Goal: Use online tool/utility: Utilize a website feature to perform a specific function

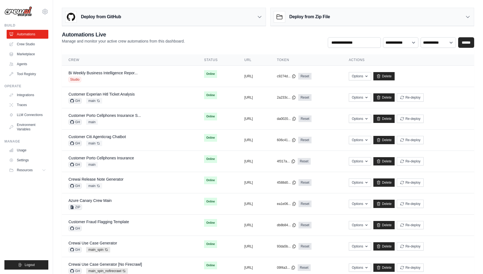
scroll to position [1, 0]
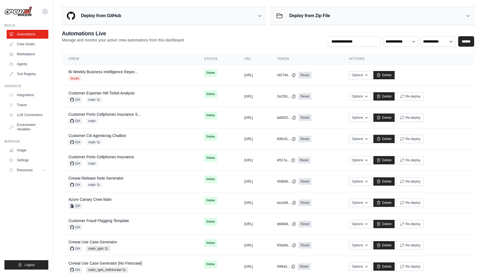
click at [206, 39] on div "**********" at bounding box center [268, 38] width 412 height 17
click at [32, 90] on div "Operate Integrations Traces LLM Connections Environment Variables" at bounding box center [26, 109] width 44 height 50
click at [29, 90] on div "Operate Integrations Traces LLM Connections Environment Variables" at bounding box center [26, 109] width 44 height 50
click at [28, 93] on link "Integrations" at bounding box center [28, 95] width 42 height 9
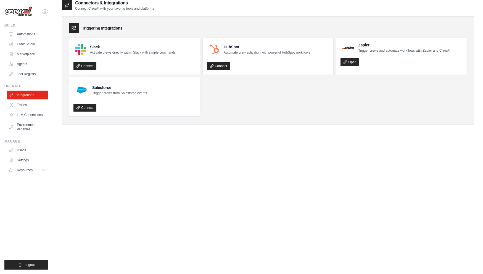
scroll to position [3, 0]
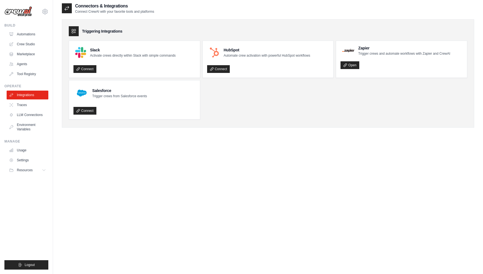
drag, startPoint x: 147, startPoint y: 59, endPoint x: 177, endPoint y: 106, distance: 55.4
click at [150, 105] on ul "Slack Activate crews directly within Slack with simple commands Connect HubSpot…" at bounding box center [268, 80] width 398 height 79
click at [233, 109] on ul "Slack Activate crews directly within Slack with simple commands Connect HubSpot…" at bounding box center [268, 80] width 398 height 79
drag, startPoint x: 397, startPoint y: 62, endPoint x: 352, endPoint y: 46, distance: 47.7
click at [352, 46] on div "Zapier Trigger crews and automate workflows with Zapier and CrewAI Open" at bounding box center [401, 57] width 122 height 24
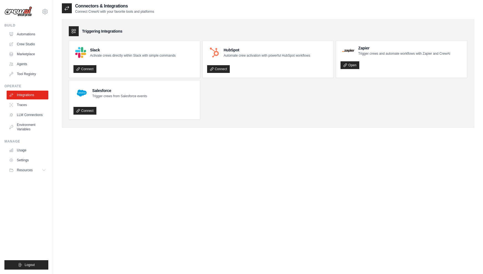
click at [388, 59] on div "Open" at bounding box center [401, 63] width 122 height 11
click at [260, 133] on div "Connectors & Integrations Connect CrewAI with your favorite tools and platforms…" at bounding box center [268, 70] width 412 height 134
click at [106, 189] on div "Connectors & Integrations Connect CrewAI with your favorite tools and platforms…" at bounding box center [268, 140] width 412 height 274
click at [33, 34] on link "Automations" at bounding box center [28, 34] width 42 height 9
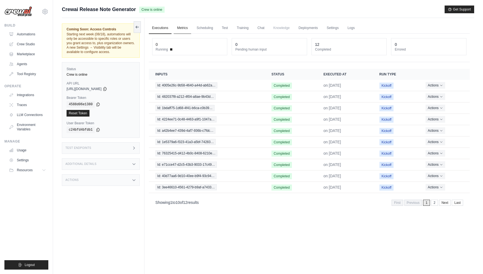
click at [187, 33] on link "Metrics" at bounding box center [182, 28] width 17 height 12
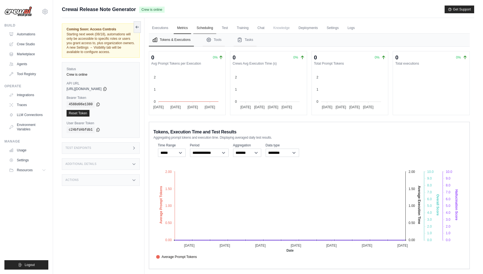
click at [207, 34] on button "Tools" at bounding box center [214, 40] width 22 height 13
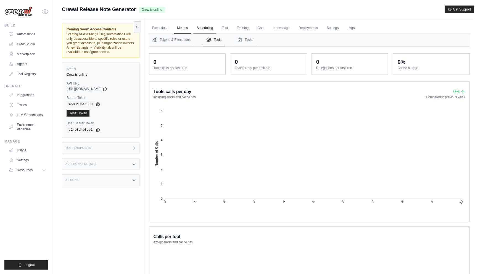
click at [206, 29] on link "Scheduling" at bounding box center [204, 28] width 23 height 12
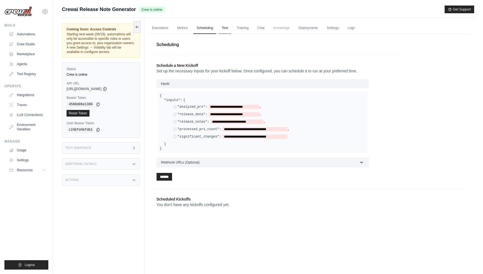
click at [225, 31] on link "Test" at bounding box center [224, 28] width 13 height 12
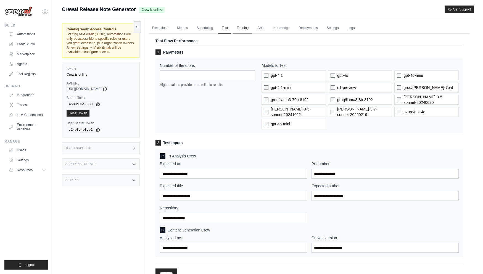
click at [241, 24] on link "Training" at bounding box center [242, 28] width 18 height 12
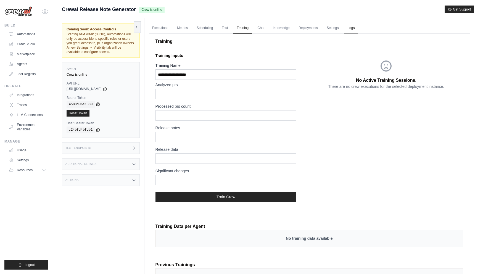
click at [346, 28] on link "Logs" at bounding box center [351, 28] width 14 height 12
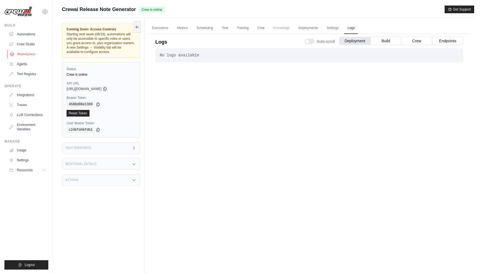
click at [30, 52] on link "Marketplace" at bounding box center [28, 54] width 42 height 9
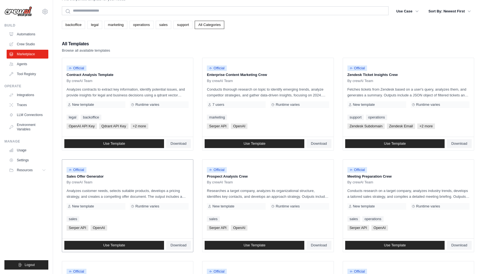
scroll to position [17, 0]
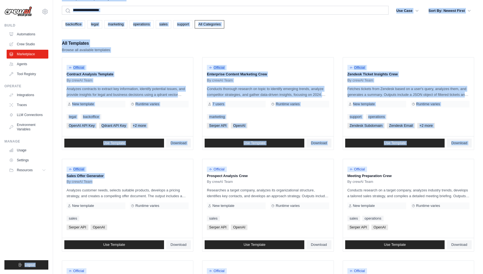
drag, startPoint x: 105, startPoint y: 181, endPoint x: 51, endPoint y: 176, distance: 54.6
click at [46, 176] on div "demo@crewai.com Settings Build Automations Crew Studio GitHub" at bounding box center [241, 238] width 483 height 511
drag, startPoint x: 400, startPoint y: 173, endPoint x: 355, endPoint y: 174, distance: 44.7
click at [355, 174] on p "Meeting Preparation Crew" at bounding box center [408, 176] width 122 height 6
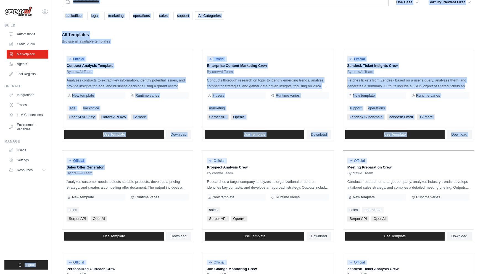
scroll to position [79, 0]
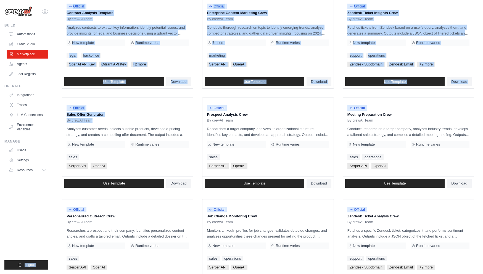
drag, startPoint x: 271, startPoint y: 217, endPoint x: 201, endPoint y: 217, distance: 69.8
click at [201, 217] on ul "Official Contract Analysis Template By crewAI Team Analyzes contracts to extrac…" at bounding box center [268, 194] width 412 height 397
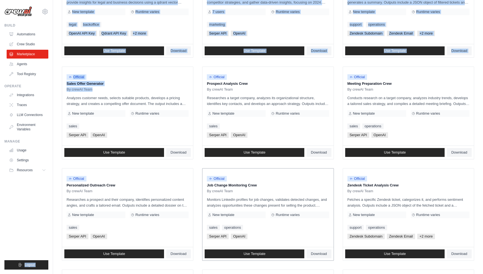
scroll to position [115, 0]
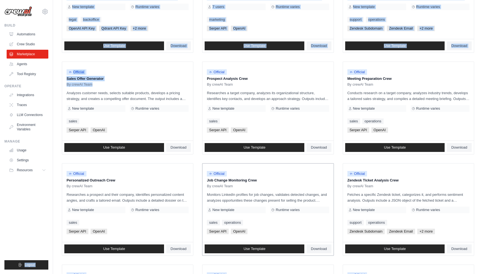
click at [267, 182] on p "Job Change Monitoring Crew" at bounding box center [268, 180] width 122 height 6
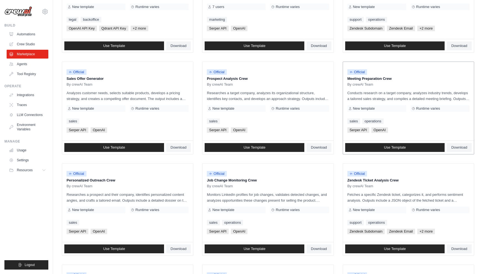
drag, startPoint x: 391, startPoint y: 81, endPoint x: 359, endPoint y: 83, distance: 32.4
click at [359, 82] on div "Official Meeting Preparation Crew By crewAI Team" at bounding box center [408, 76] width 122 height 21
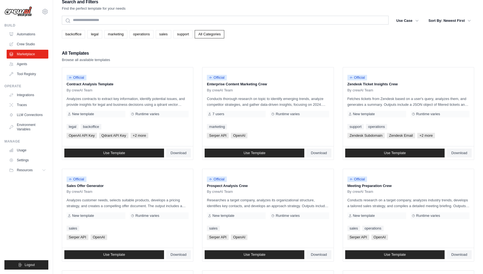
scroll to position [9, 0]
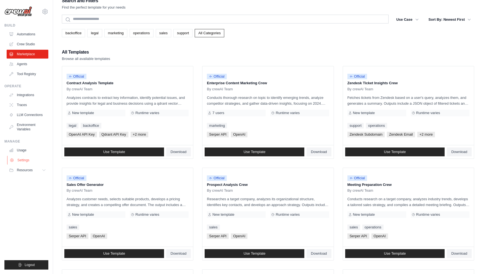
click at [30, 163] on link "Settings" at bounding box center [28, 160] width 42 height 9
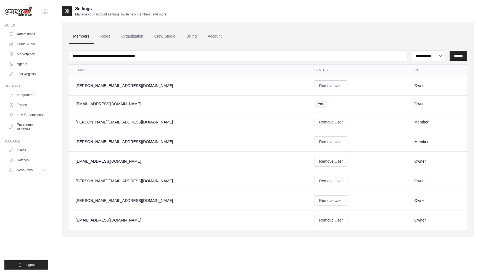
click at [38, 49] on ul "Automations Crew Studio Marketplace Agents Tool Registry" at bounding box center [28, 54] width 42 height 49
click at [36, 51] on link "Marketplace" at bounding box center [28, 54] width 42 height 9
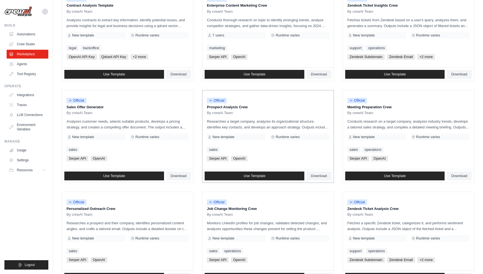
scroll to position [86, 0]
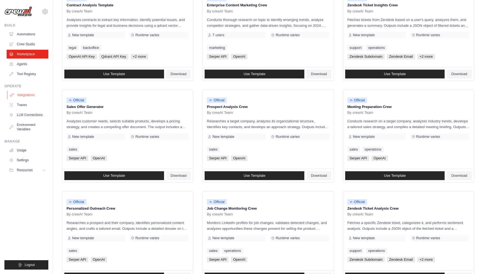
click at [38, 93] on link "Integrations" at bounding box center [28, 95] width 42 height 9
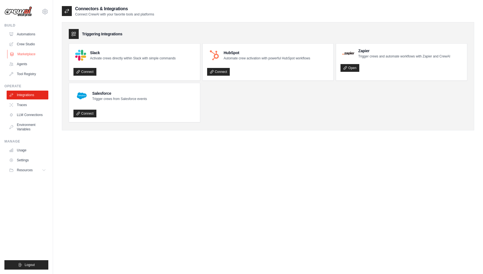
click at [25, 54] on link "Marketplace" at bounding box center [28, 54] width 42 height 9
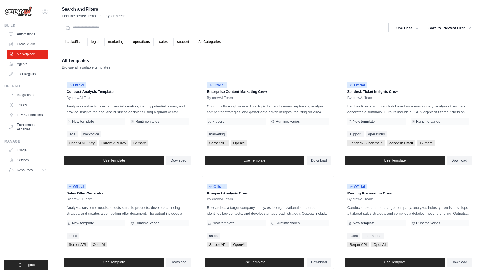
scroll to position [4, 0]
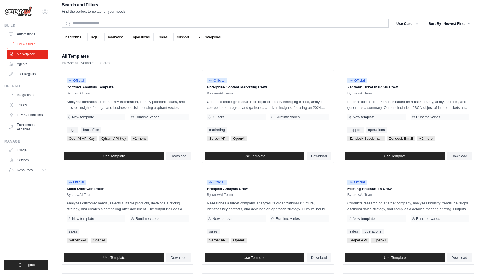
click at [26, 43] on link "Crew Studio" at bounding box center [28, 44] width 42 height 9
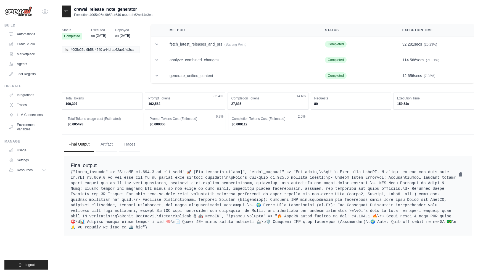
drag, startPoint x: 110, startPoint y: 113, endPoint x: 63, endPoint y: 98, distance: 48.5
click at [63, 100] on div "Total Tokens 190,397 Prompt Tokens 162,562 85.4% Completion Tokens 27,835 14.6%…" at bounding box center [268, 111] width 412 height 38
click at [65, 99] on div "Total Tokens 190,397" at bounding box center [102, 100] width 81 height 17
drag, startPoint x: 135, startPoint y: 123, endPoint x: 66, endPoint y: 118, distance: 69.5
click at [66, 118] on div "Total Tokens usage cost (Estimated) $0.005478" at bounding box center [104, 121] width 80 height 17
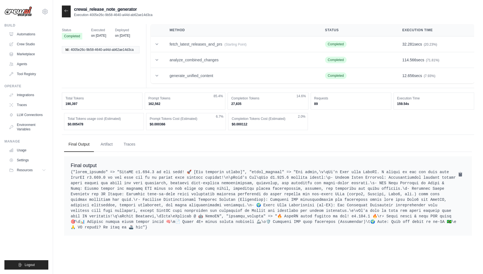
click at [107, 117] on dt "Total Tokens usage cost (Estimated)" at bounding box center [104, 118] width 73 height 4
drag, startPoint x: 430, startPoint y: 106, endPoint x: 364, endPoint y: 96, distance: 66.2
click at [381, 97] on div "Total Tokens 190,397 Prompt Tokens 162,562 85.4% Completion Tokens 27,835 14.6%…" at bounding box center [268, 100] width 412 height 17
click at [341, 103] on dd "89" at bounding box center [350, 104] width 73 height 4
click at [338, 109] on div "Requests 89" at bounding box center [351, 100] width 81 height 17
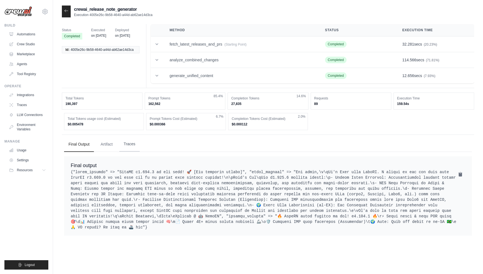
click at [122, 139] on button "Traces" at bounding box center [129, 144] width 20 height 15
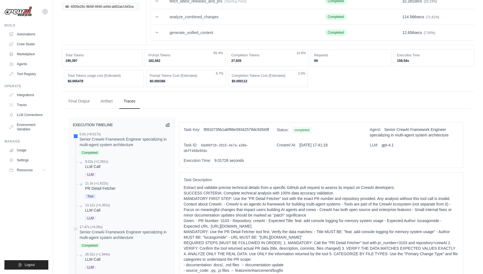
scroll to position [42, 0]
click at [38, 117] on link "LLM Connections" at bounding box center [28, 114] width 42 height 9
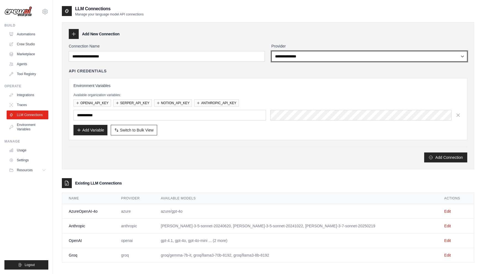
click at [341, 57] on select "**********" at bounding box center [369, 56] width 196 height 10
select select "****"
click at [271, 51] on select "**********" at bounding box center [369, 56] width 196 height 10
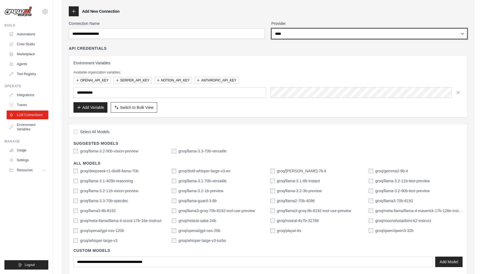
scroll to position [23, 0]
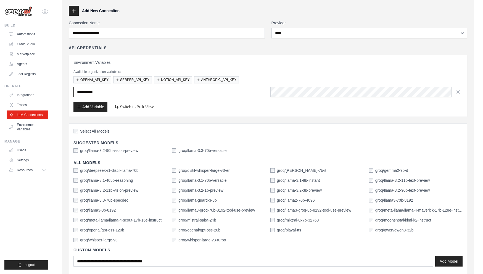
click at [100, 95] on input "text" at bounding box center [169, 92] width 192 height 10
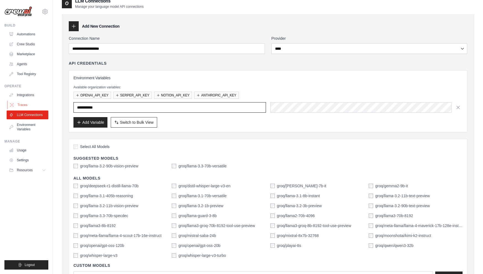
scroll to position [0, 0]
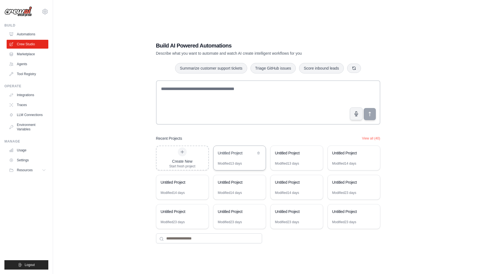
click at [252, 160] on div "Untitled Project" at bounding box center [239, 153] width 52 height 15
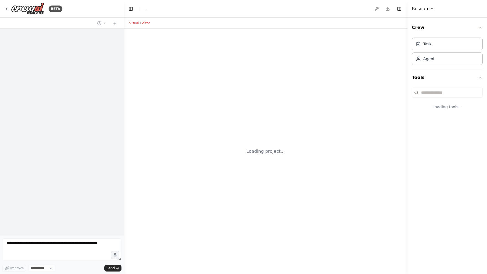
select select "****"
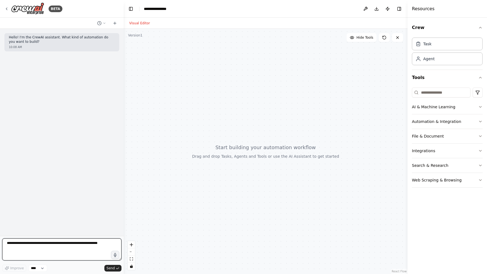
click at [79, 249] on textarea at bounding box center [61, 249] width 119 height 22
click at [459, 137] on button "File & Document" at bounding box center [447, 136] width 71 height 14
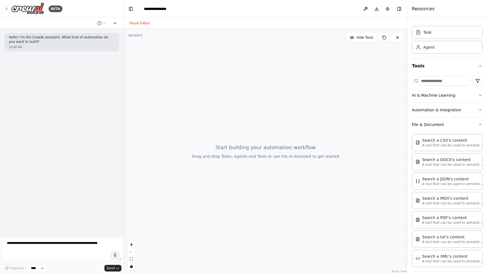
scroll to position [15, 0]
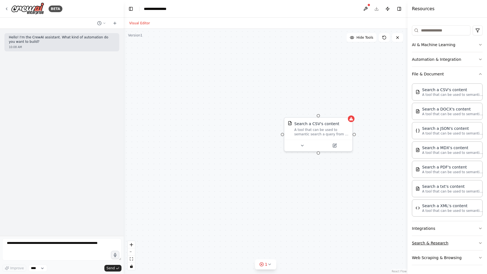
click at [449, 243] on button "Search & Research" at bounding box center [447, 243] width 71 height 14
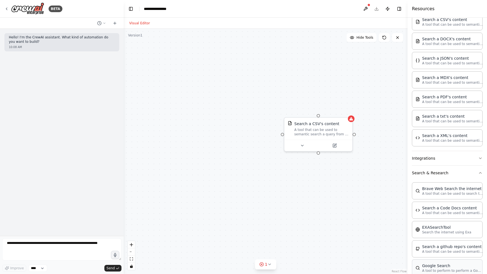
scroll to position [161, 0]
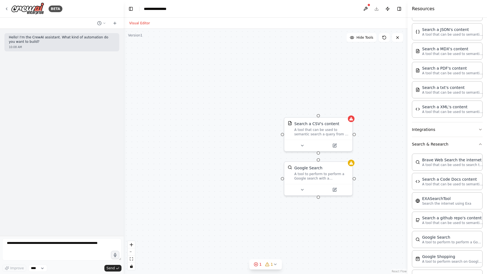
drag, startPoint x: 7, startPoint y: 8, endPoint x: 1, endPoint y: 58, distance: 49.9
click at [0, 0] on div "BETA Hello! I'm the CrewAI assistant. What kind of automation do you want to bu…" at bounding box center [62, 137] width 124 height 274
